Goal: Information Seeking & Learning: Check status

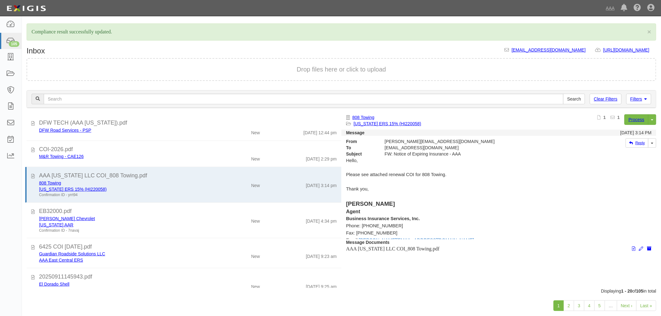
scroll to position [173, 0]
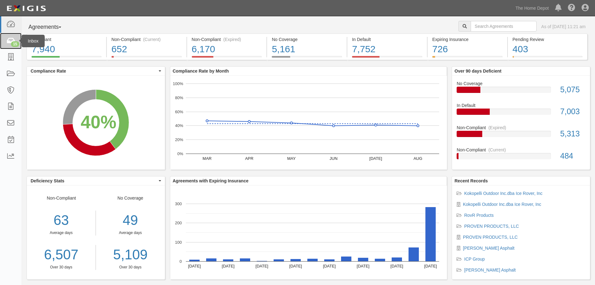
click at [9, 36] on link "15" at bounding box center [11, 41] width 22 height 17
click at [9, 62] on link at bounding box center [11, 57] width 22 height 17
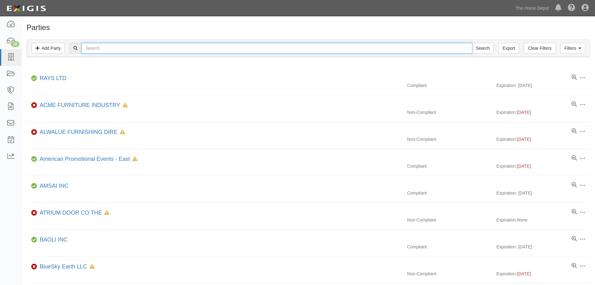
click at [122, 44] on input "text" at bounding box center [277, 48] width 390 height 11
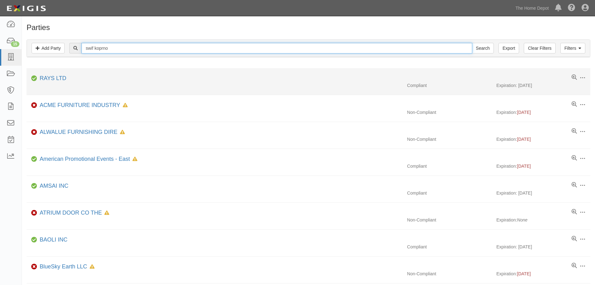
type input "swif koprno"
click at [472, 43] on input "Search" at bounding box center [483, 48] width 22 height 11
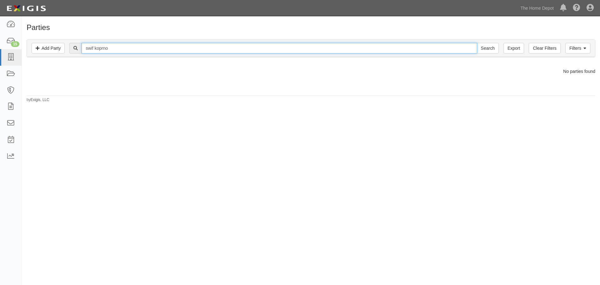
click at [132, 50] on input "swif koprno" at bounding box center [279, 48] width 395 height 11
type input "swif korno"
click at [477, 43] on input "Search" at bounding box center [488, 48] width 22 height 11
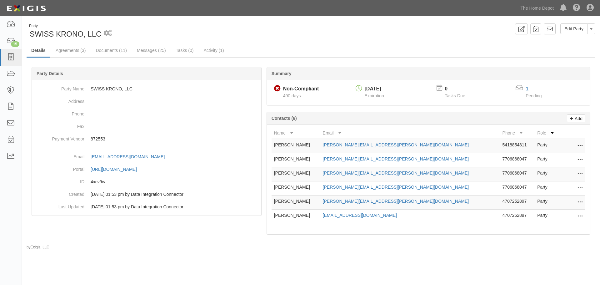
click at [61, 57] on div "Summary Non-Compliant Non-Compliant 490 days 05/14/2026 Expiration 0 Tasks Due …" at bounding box center [311, 66] width 568 height 19
click at [65, 53] on link "Agreements (3)" at bounding box center [70, 50] width 39 height 13
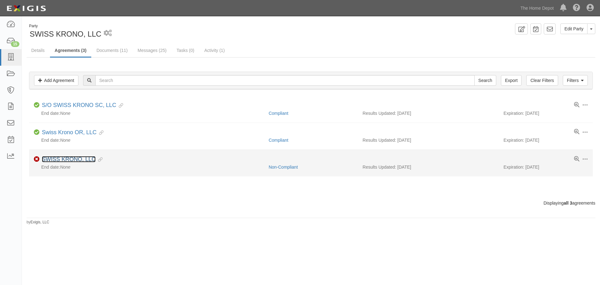
click at [79, 159] on link "SWISS KRONO, LLC" at bounding box center [69, 159] width 54 height 6
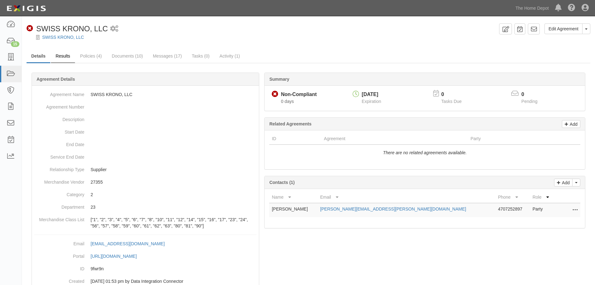
drag, startPoint x: 64, startPoint y: 45, endPoint x: 65, endPoint y: 56, distance: 11.0
click at [64, 51] on div "Edit Agreement Toggle Agreement Dropdown View Audit Trail Archive Agreement Pla…" at bounding box center [308, 170] width 573 height 294
click at [65, 57] on link "Results" at bounding box center [63, 56] width 24 height 13
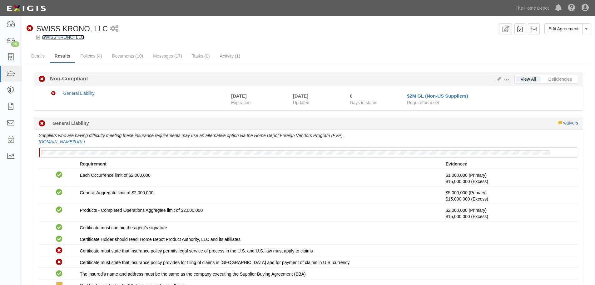
drag, startPoint x: 67, startPoint y: 32, endPoint x: 65, endPoint y: 39, distance: 6.9
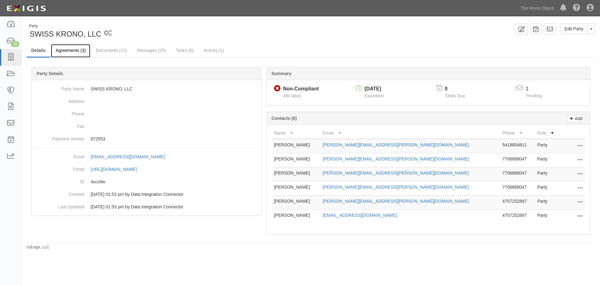
click at [62, 53] on link "Agreements (3)" at bounding box center [70, 50] width 39 height 13
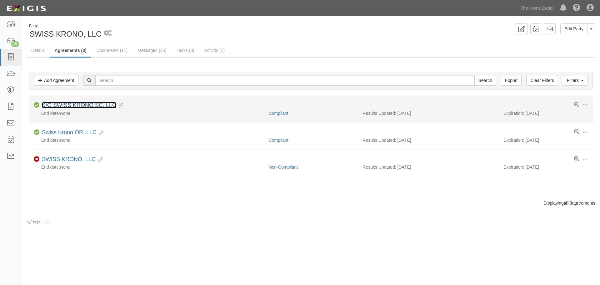
click at [64, 107] on link "S/O SWISS KRONO SC, LLC" at bounding box center [79, 105] width 74 height 6
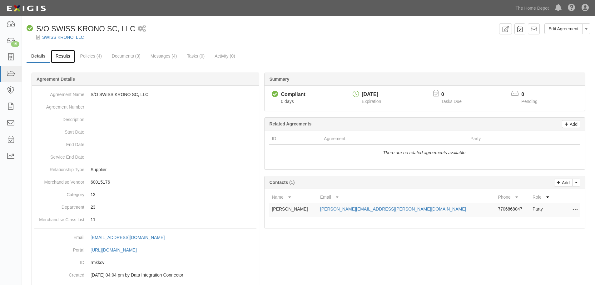
click at [60, 55] on link "Results" at bounding box center [63, 56] width 24 height 13
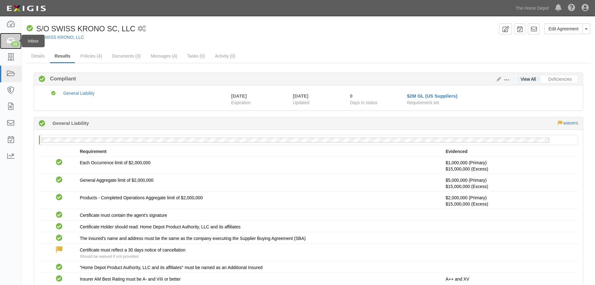
click at [10, 46] on link "15" at bounding box center [11, 41] width 22 height 17
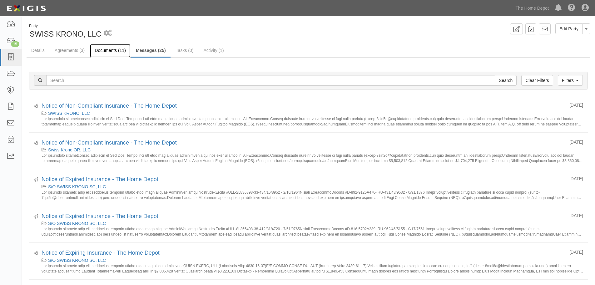
click at [102, 48] on link "Documents (11)" at bounding box center [110, 50] width 41 height 13
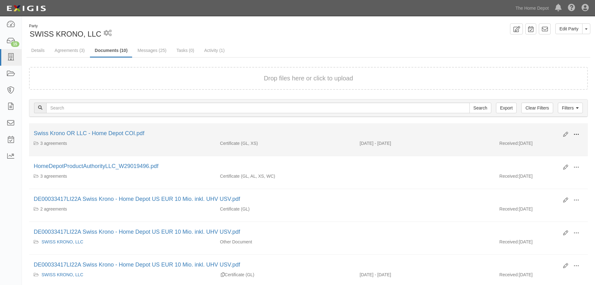
click at [578, 134] on span at bounding box center [576, 135] width 6 height 6
click at [539, 143] on link "View" at bounding box center [545, 143] width 49 height 11
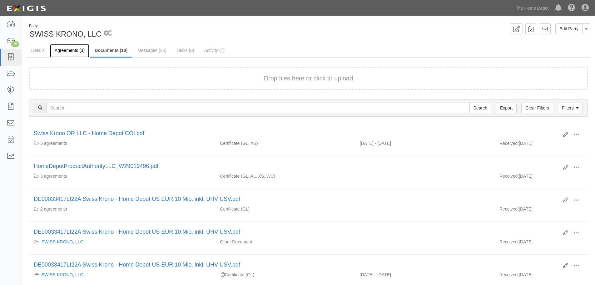
click at [72, 55] on link "Agreements (3)" at bounding box center [69, 50] width 39 height 13
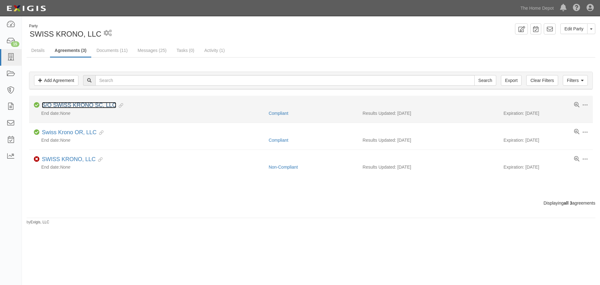
click at [73, 107] on link "S/O SWISS KRONO SC, LLC" at bounding box center [79, 105] width 74 height 6
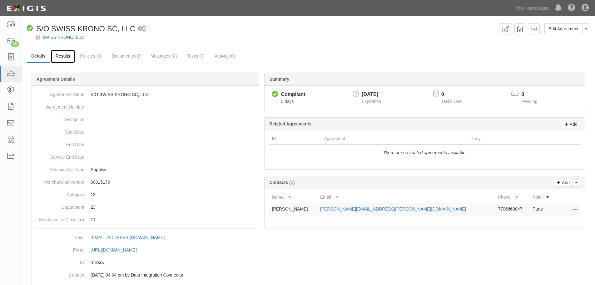
click at [62, 61] on link "Results" at bounding box center [63, 56] width 24 height 13
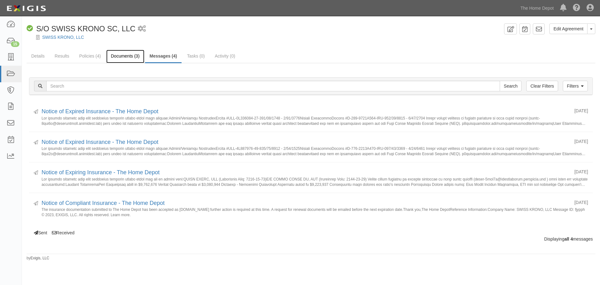
click at [134, 53] on link "Documents (3)" at bounding box center [125, 56] width 38 height 13
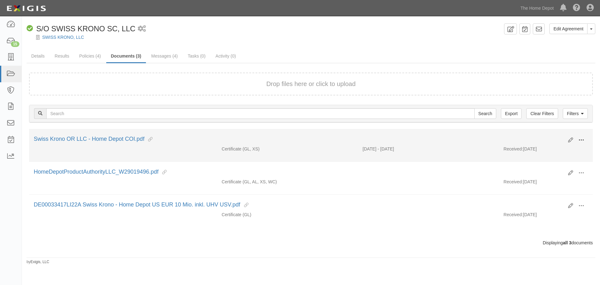
click at [582, 139] on span at bounding box center [581, 140] width 6 height 6
click at [534, 151] on link "View" at bounding box center [550, 148] width 49 height 11
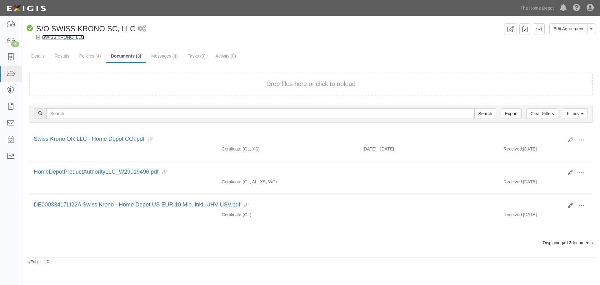
click at [70, 36] on link "SWISS KRONO, LLC" at bounding box center [63, 37] width 42 height 5
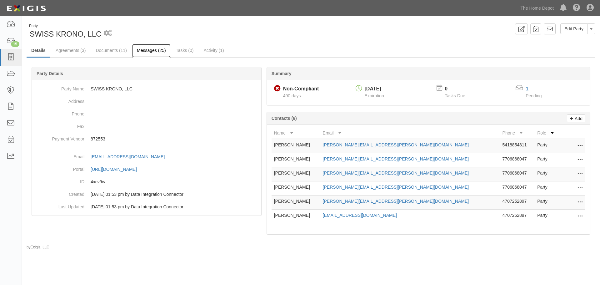
click at [156, 52] on link "Messages (25)" at bounding box center [151, 50] width 38 height 13
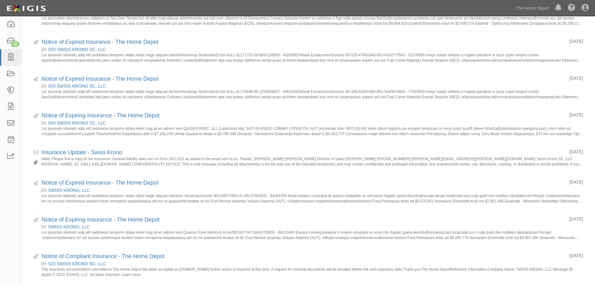
scroll to position [156, 0]
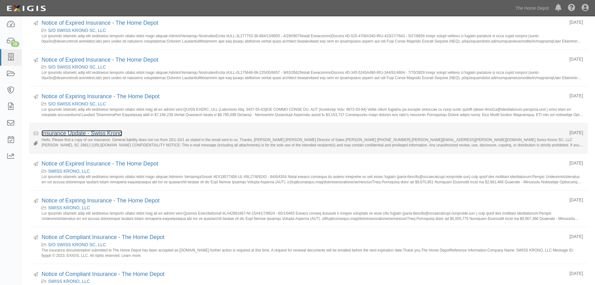
click at [61, 134] on link "Insurance Update - Swiss Krono" at bounding box center [82, 133] width 81 height 6
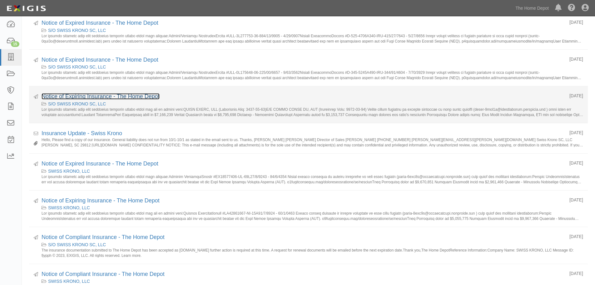
click at [87, 98] on link "Notice of Expiring Insurance - The Home Depot" at bounding box center [101, 96] width 118 height 6
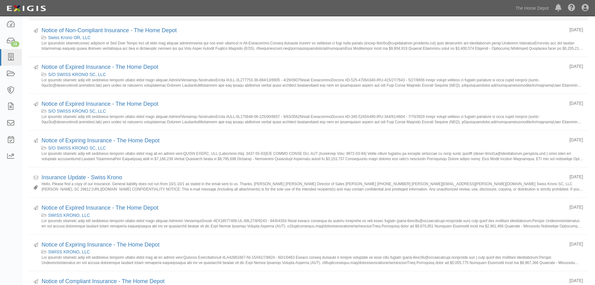
scroll to position [0, 0]
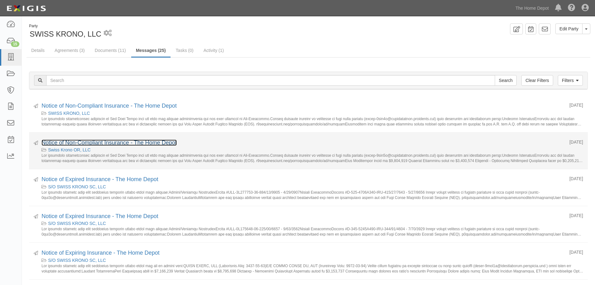
click at [78, 140] on link "Notice of Non-Compliant Insurance - The Home Depot" at bounding box center [109, 142] width 135 height 6
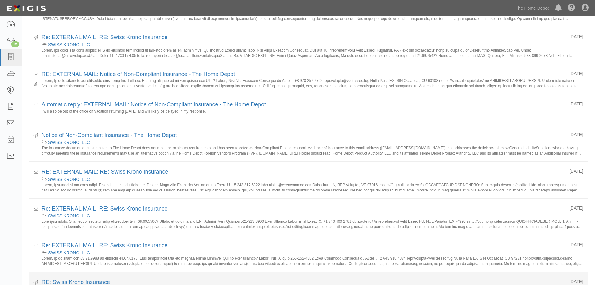
scroll to position [588, 0]
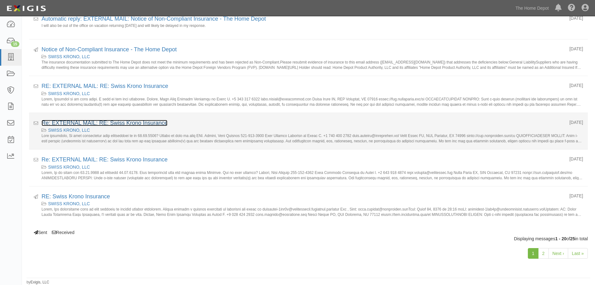
click at [79, 123] on link "Re: EXTERNAL MAIL: RE: Swiss Krono Insurance" at bounding box center [105, 123] width 126 height 6
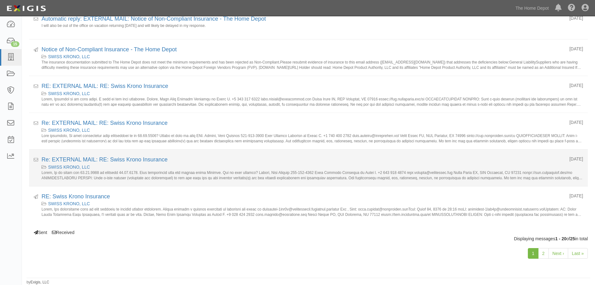
click at [62, 152] on li "Received 03/31/2023 Re: EXTERNAL MAIL: RE: Swiss Krono Insurance SWISS KRONO, L…" at bounding box center [308, 167] width 559 height 37
click at [65, 158] on link "Re: EXTERNAL MAIL: RE: Swiss Krono Insurance" at bounding box center [105, 159] width 126 height 6
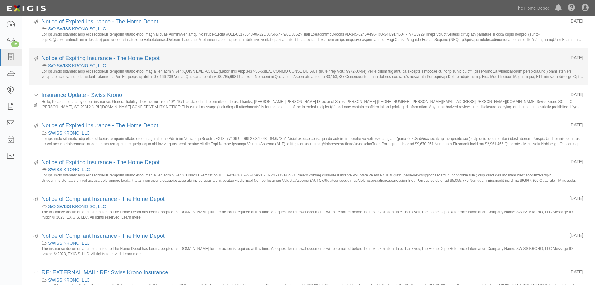
scroll to position [172, 0]
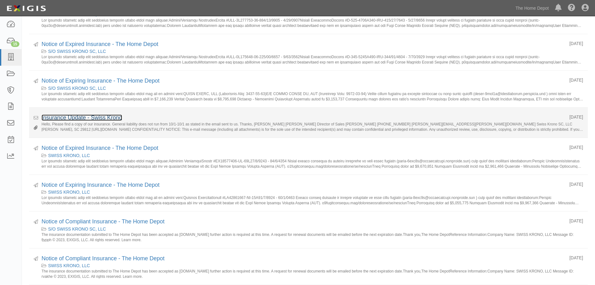
click at [97, 116] on link "Insurance Update - Swiss Krono" at bounding box center [82, 117] width 81 height 6
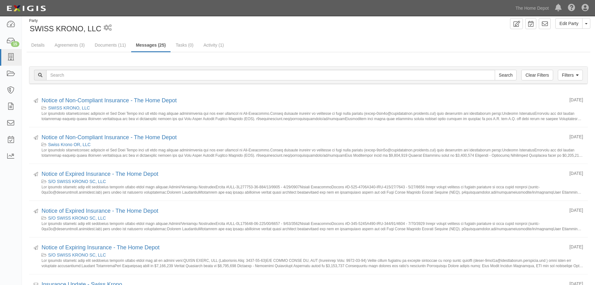
scroll to position [0, 0]
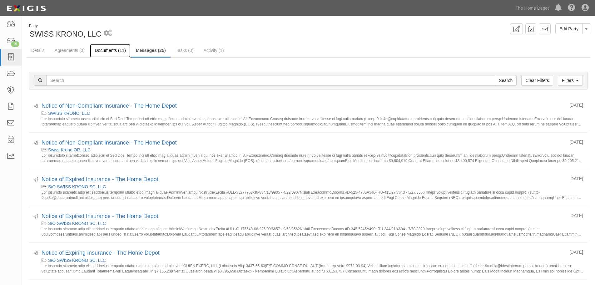
click at [103, 57] on link "Documents (11)" at bounding box center [110, 50] width 41 height 13
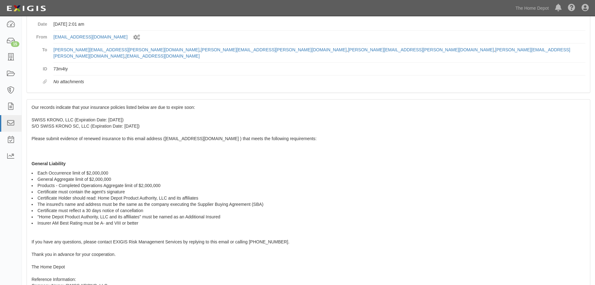
scroll to position [83, 0]
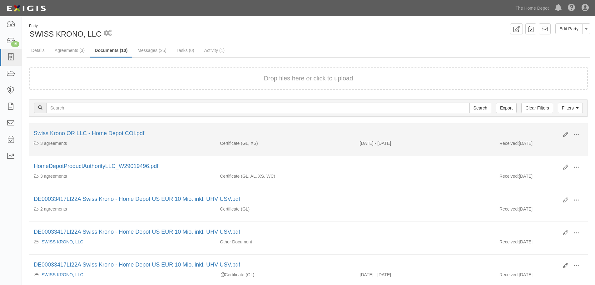
click at [63, 129] on div "Swiss Krono OR LLC - Home Depot COI.pdf" at bounding box center [296, 133] width 525 height 8
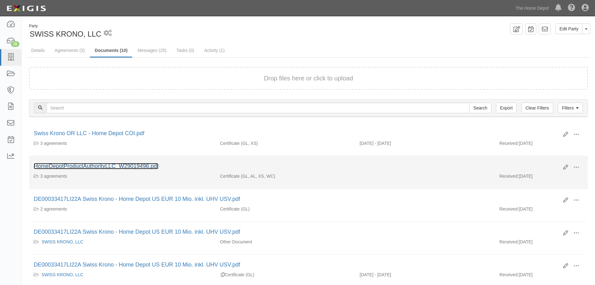
click at [72, 167] on link "HomeDepotProductAuthorityLLC_W29019496.pdf" at bounding box center [96, 166] width 125 height 6
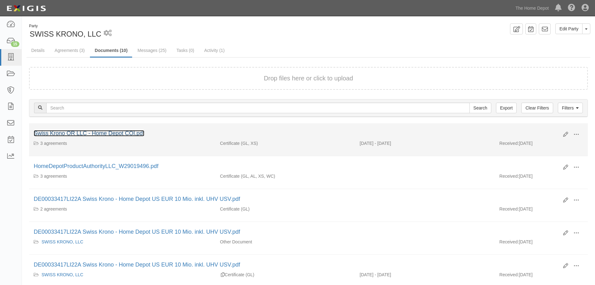
click at [108, 133] on link "Swiss Krono OR LLC - Home Depot COI.pdf" at bounding box center [89, 133] width 111 height 6
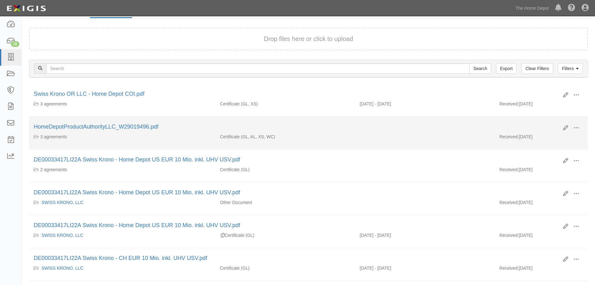
scroll to position [52, 0]
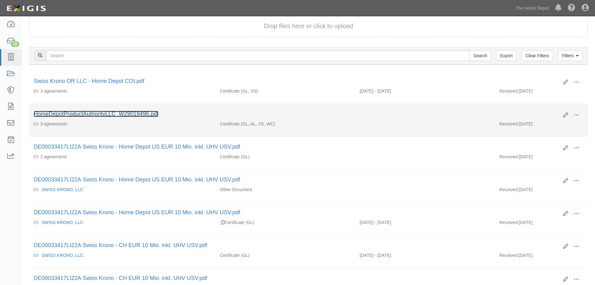
click at [119, 115] on link "HomeDepotProductAuthorityLLC_W29019496.pdf" at bounding box center [96, 114] width 125 height 6
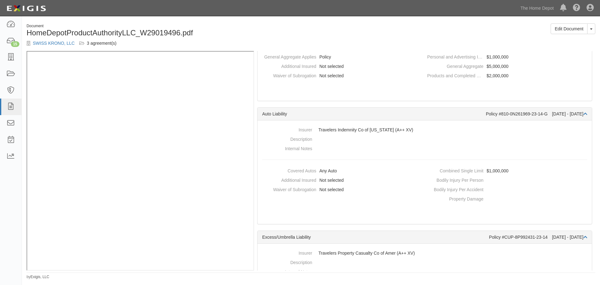
scroll to position [260, 0]
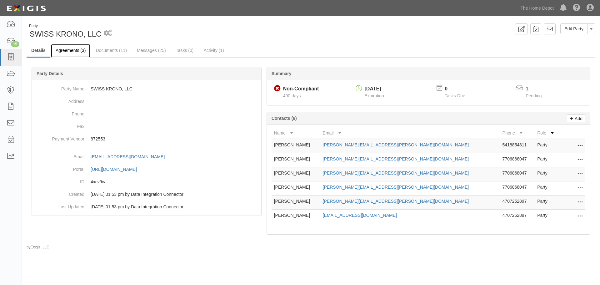
click at [82, 55] on link "Agreements (3)" at bounding box center [70, 50] width 39 height 13
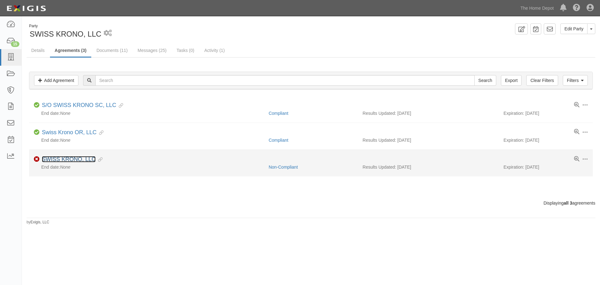
click at [90, 157] on link "SWISS KRONO, LLC" at bounding box center [69, 159] width 54 height 6
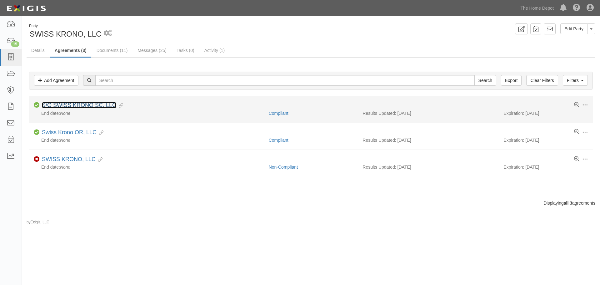
click at [108, 107] on link "S/O SWISS KRONO SC, LLC" at bounding box center [79, 105] width 74 height 6
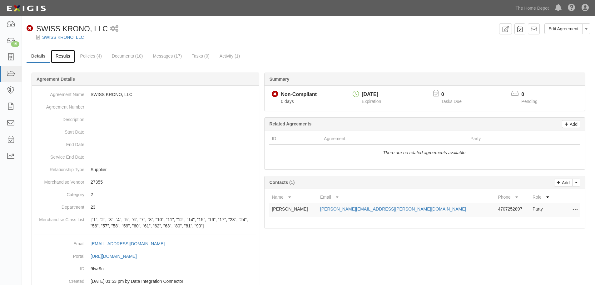
click at [63, 60] on link "Results" at bounding box center [63, 56] width 24 height 13
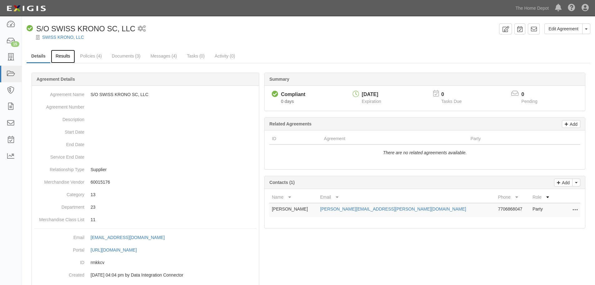
click at [71, 51] on link "Results" at bounding box center [63, 56] width 24 height 13
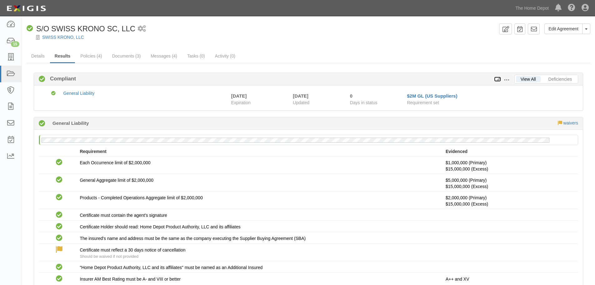
click at [498, 77] on icon at bounding box center [497, 79] width 7 height 4
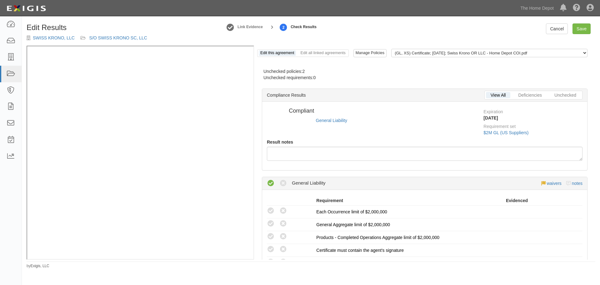
radio input "false"
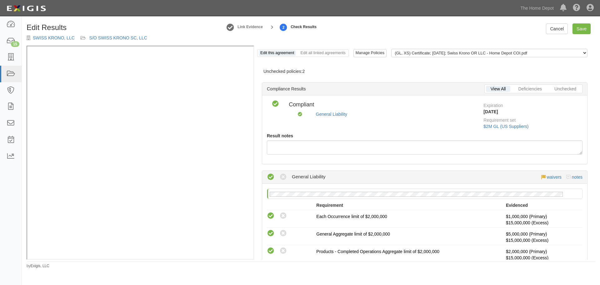
scroll to position [188, 0]
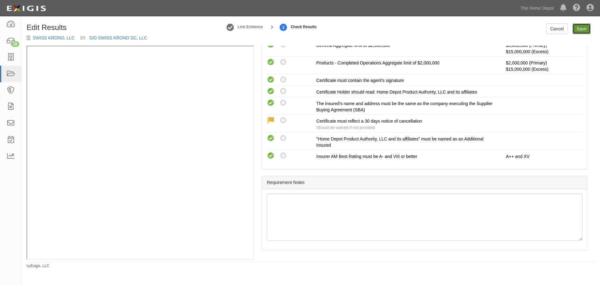
click at [583, 30] on link "Save" at bounding box center [581, 28] width 18 height 11
radio input "true"
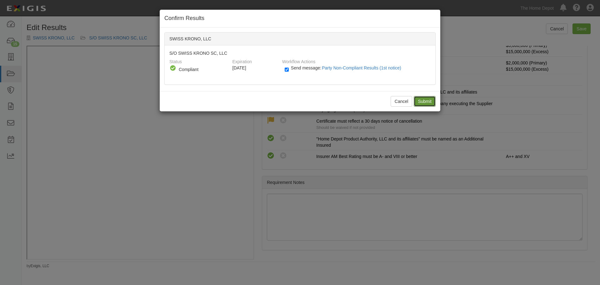
click at [424, 100] on input "Submit" at bounding box center [425, 101] width 22 height 11
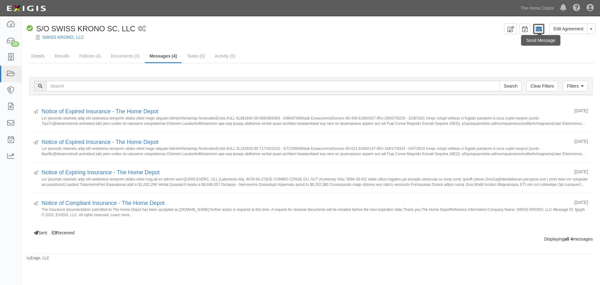
click at [534, 31] on link at bounding box center [539, 28] width 12 height 11
click at [61, 62] on link "Results" at bounding box center [62, 56] width 24 height 13
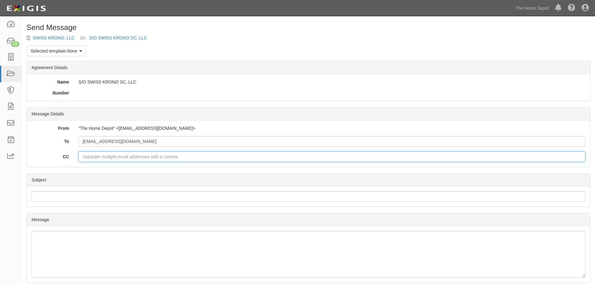
click at [132, 162] on input "CC" at bounding box center [331, 156] width 507 height 11
click at [128, 156] on input "sharon.owen@assured.com" at bounding box center [331, 156] width 507 height 11
type input "sharon.owen@assured.com"
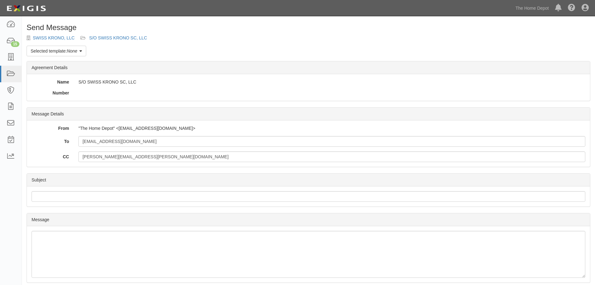
click at [231, 173] on form "Message Details From "The Home Depot" <agreement-rmkkcv@sbainsurance.homedepot.…" at bounding box center [309, 220] width 564 height 227
click at [75, 51] on em "None" at bounding box center [72, 50] width 10 height 5
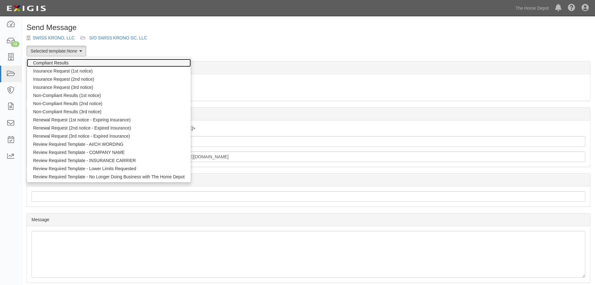
click at [74, 64] on link "Compliant Results" at bounding box center [109, 63] width 164 height 8
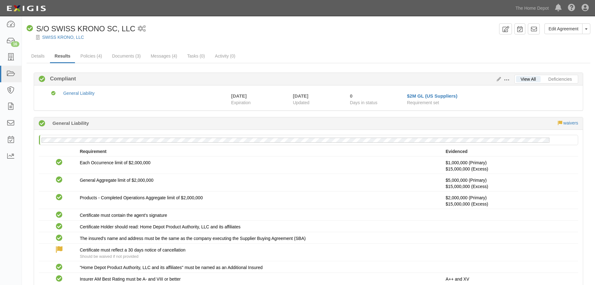
click at [593, 32] on div "Edit Agreement Toggle Agreement Dropdown View Audit Trail Archive Agreement Pla…" at bounding box center [308, 31] width 573 height 17
click at [588, 31] on button "Toggle Agreement Dropdown" at bounding box center [586, 28] width 8 height 11
click at [576, 39] on link "View Audit Trail" at bounding box center [565, 41] width 49 height 8
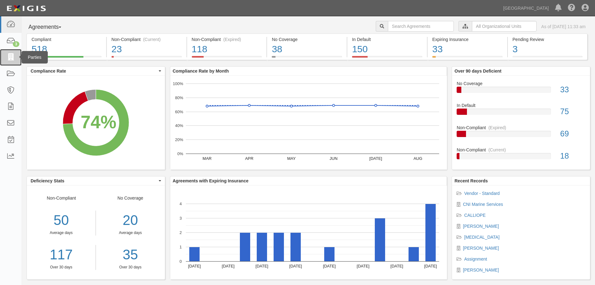
click at [12, 61] on icon at bounding box center [10, 57] width 9 height 7
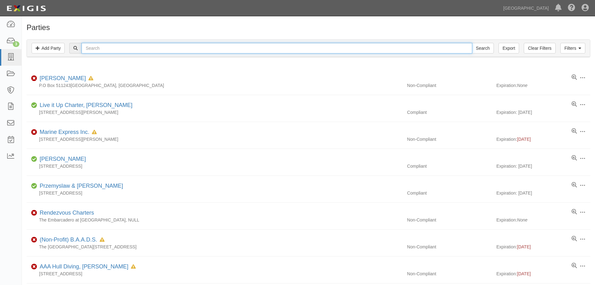
click at [107, 45] on input "text" at bounding box center [277, 48] width 390 height 11
paste input "The Terminix International Company"
click at [106, 54] on div "Filters Add Party Clear Filters Export Search Filters" at bounding box center [308, 48] width 563 height 17
type input "The Terminix International Company"
click at [472, 43] on input "Search" at bounding box center [483, 48] width 22 height 11
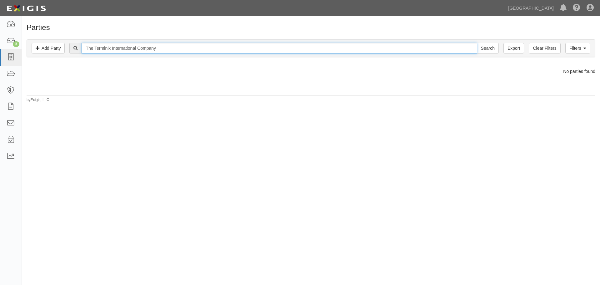
drag, startPoint x: 96, startPoint y: 47, endPoint x: 53, endPoint y: 60, distance: 44.3
click at [55, 58] on div "Filters Add Party Clear Filters Export The Terminix International Company Searc…" at bounding box center [311, 49] width 578 height 29
type input "Terminix International Company"
click at [477, 43] on input "Search" at bounding box center [488, 48] width 22 height 11
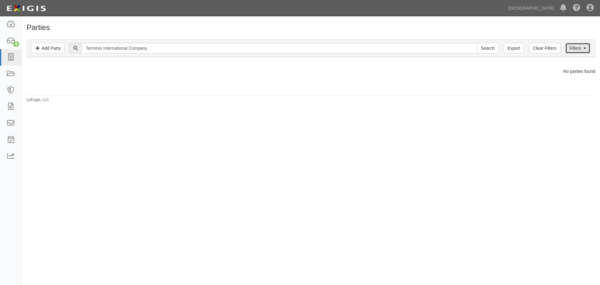
click at [578, 48] on link "Filters" at bounding box center [577, 48] width 25 height 11
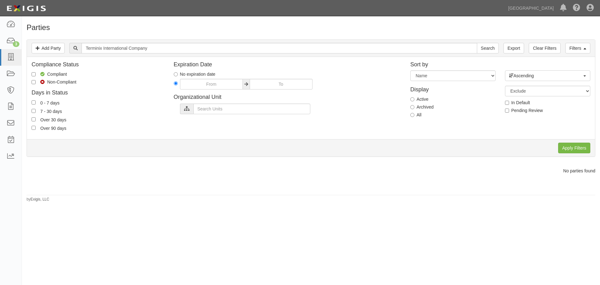
click at [409, 116] on div "Display Active Archived All" at bounding box center [452, 101] width 95 height 40
click at [410, 116] on input "All" at bounding box center [412, 115] width 4 height 4
radio input "true"
click at [587, 146] on input "Apply Filters" at bounding box center [574, 147] width 32 height 11
